Goal: Find contact information: Obtain details needed to contact an individual or organization

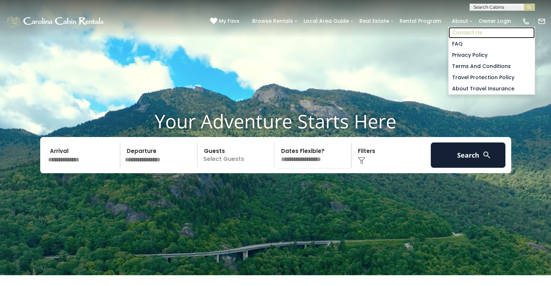
click at [474, 33] on link "Contact Us" at bounding box center [491, 32] width 86 height 11
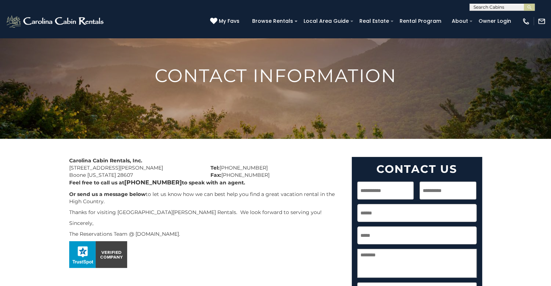
scroll to position [36, 0]
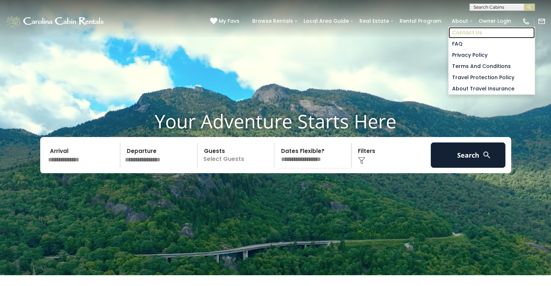
click at [468, 33] on link "Contact Us" at bounding box center [491, 32] width 86 height 11
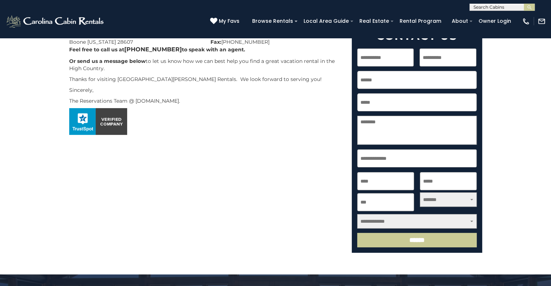
scroll to position [72, 0]
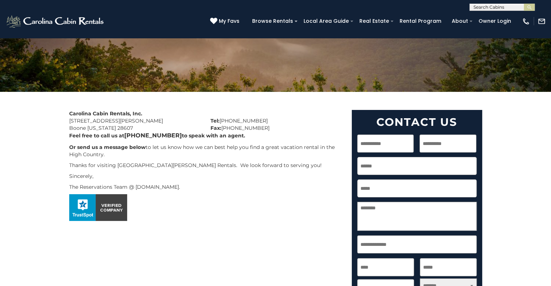
drag, startPoint x: 203, startPoint y: 186, endPoint x: 114, endPoint y: 189, distance: 88.4
click at [114, 189] on p "The Reservations Team @ [DOMAIN_NAME]." at bounding box center [205, 187] width 272 height 7
copy p "Team @ [DOMAIN_NAME]"
click at [0, 171] on div "Contact Information Carolina Cabin Rentals, Inc. [STREET_ADDRESS][PERSON_NAME][…" at bounding box center [275, 163] width 551 height 396
